Goal: Check status: Check status

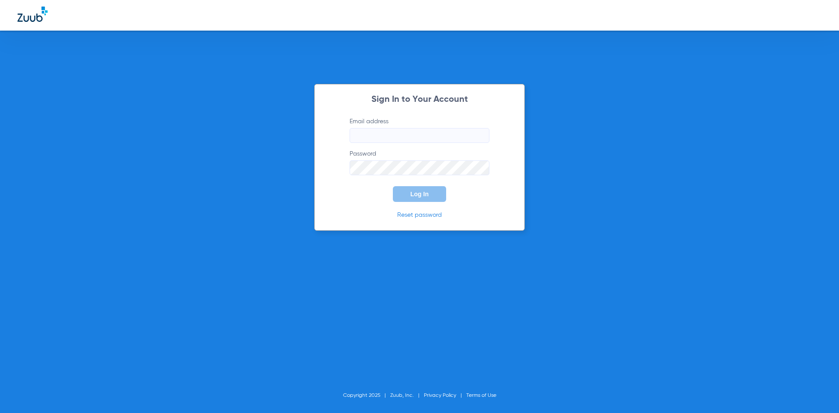
type input "[PERSON_NAME][EMAIL_ADDRESS][DOMAIN_NAME]"
click at [417, 198] on button "Log In" at bounding box center [419, 194] width 53 height 16
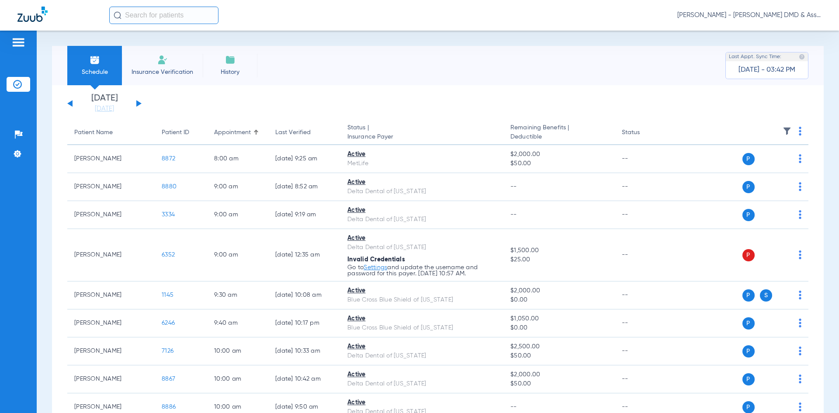
click at [140, 101] on div "[DATE] [DATE] [DATE] [DATE] [DATE] [DATE] [DATE] [DATE] [DATE] [DATE] [DATE] [D…" at bounding box center [104, 103] width 74 height 19
click at [140, 103] on button at bounding box center [138, 103] width 5 height 7
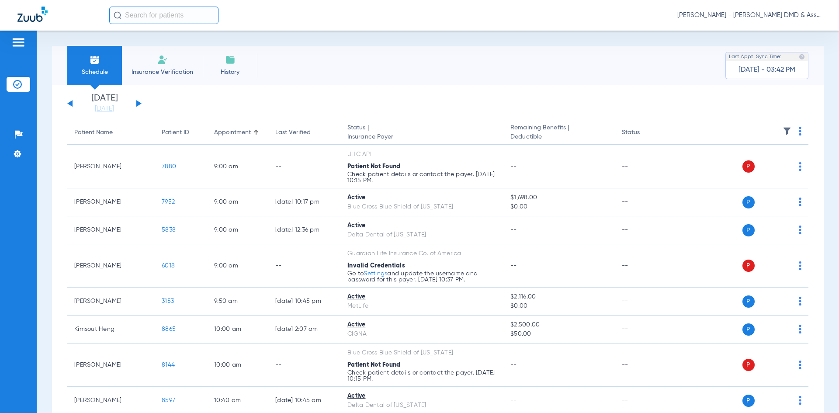
click at [70, 100] on div "[DATE] [DATE] [DATE] [DATE] [DATE] [DATE] [DATE] [DATE] [DATE] [DATE] [DATE] [D…" at bounding box center [104, 103] width 74 height 19
click at [73, 104] on div "[DATE] [DATE] [DATE] [DATE] [DATE] [DATE] [DATE] [DATE] [DATE] [DATE] [DATE] [D…" at bounding box center [104, 103] width 74 height 19
click at [71, 104] on button at bounding box center [69, 103] width 5 height 7
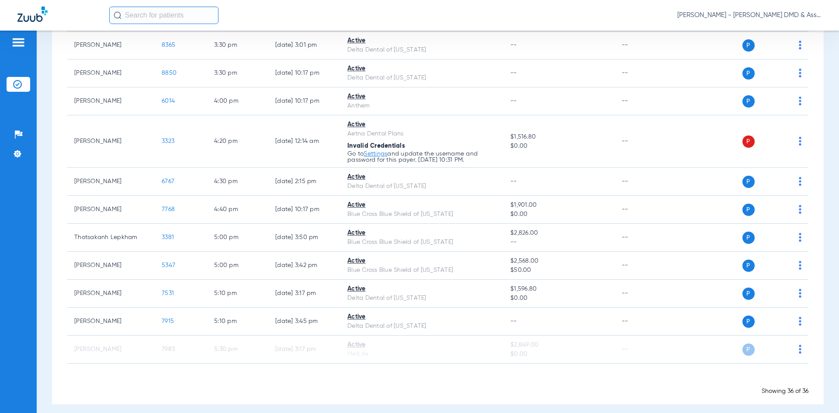
scroll to position [982, 0]
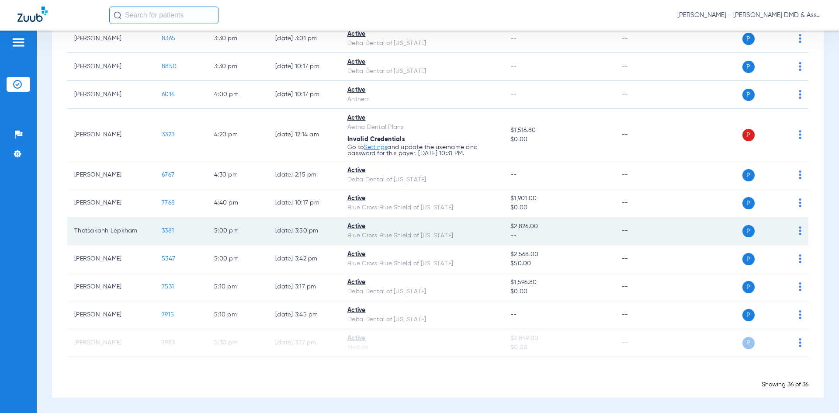
drag, startPoint x: 509, startPoint y: 225, endPoint x: 536, endPoint y: 227, distance: 27.2
click at [536, 227] on span "$2,826.00" at bounding box center [559, 226] width 97 height 9
copy span "$2,826.00"
click at [164, 231] on span "3381" at bounding box center [168, 231] width 12 height 6
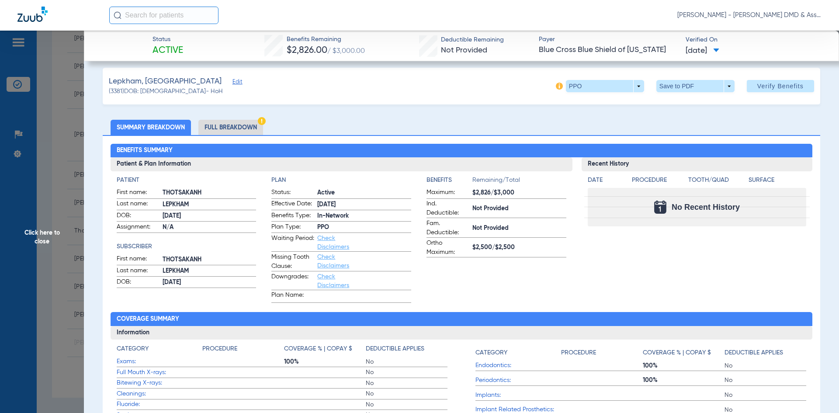
scroll to position [0, 0]
